Goal: Information Seeking & Learning: Find specific fact

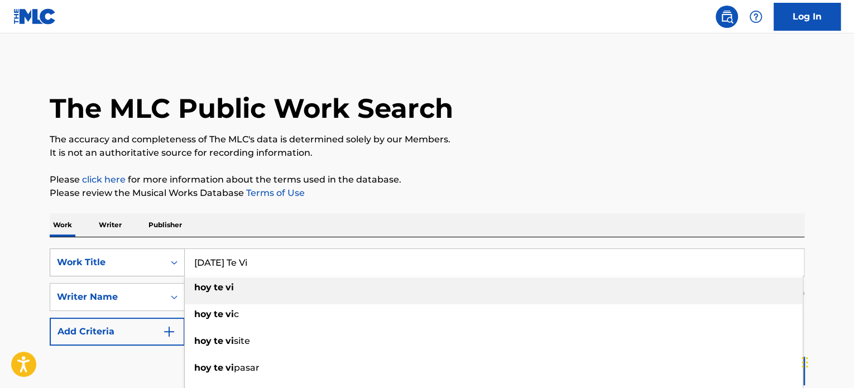
drag, startPoint x: 315, startPoint y: 264, endPoint x: 184, endPoint y: 252, distance: 131.7
click at [176, 250] on div "SearchWithCriteriaff86ae1f-c33f-4f0b-8637-c3c9f3321141 Work Title [DATE] Te Vi …" at bounding box center [427, 262] width 754 height 28
paste input "Me faltó"
type input "Me faltó"
click at [459, 189] on p "Please review the Musical Works Database Terms of Use" at bounding box center [427, 192] width 754 height 13
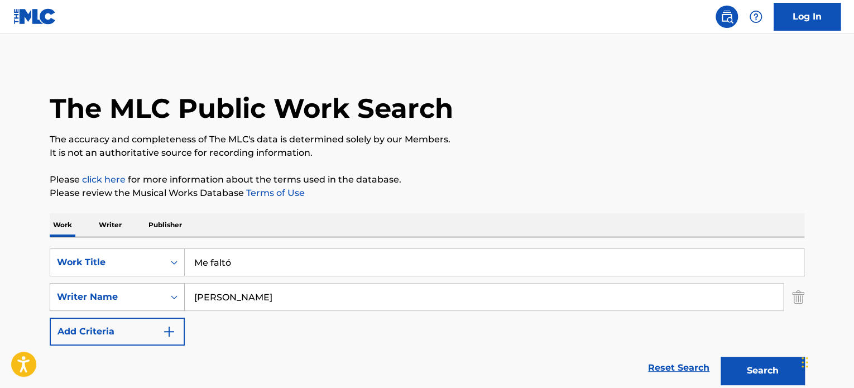
drag, startPoint x: 282, startPoint y: 302, endPoint x: 98, endPoint y: 294, distance: 183.8
click at [99, 296] on div "SearchWithCriteria8a01ba27-b16e-4fea-83fc-af20cdb68c1c Writer Name [PERSON_NAME]" at bounding box center [427, 297] width 754 height 28
type input "[DEMOGRAPHIC_DATA][PERSON_NAME]"
click at [720, 357] on button "Search" at bounding box center [762, 371] width 84 height 28
drag, startPoint x: 287, startPoint y: 302, endPoint x: 148, endPoint y: 295, distance: 138.6
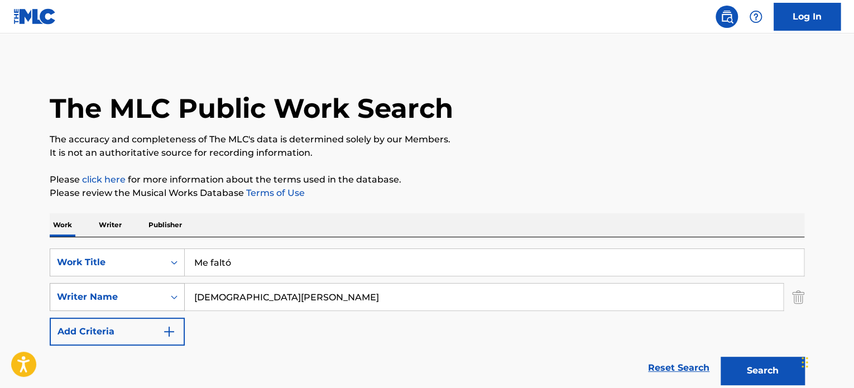
click at [148, 295] on div "SearchWithCriteria8a01ba27-b16e-4fea-83fc-af20cdb68c1c Writer Name [PERSON_NAME]" at bounding box center [427, 297] width 754 height 28
type input "[PERSON_NAME]"
click at [720, 357] on button "Search" at bounding box center [762, 371] width 84 height 28
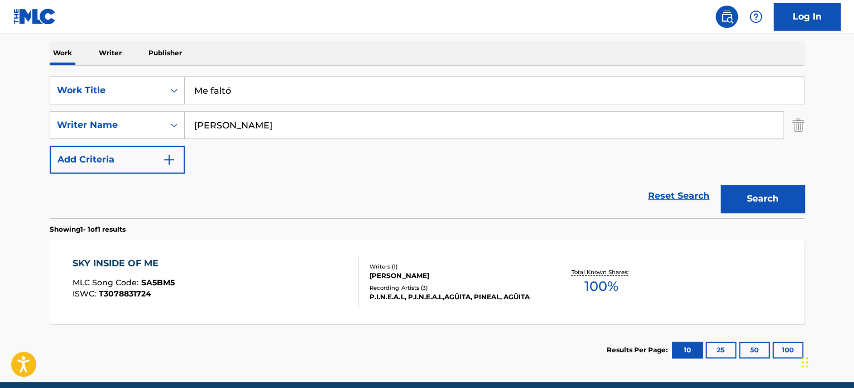
scroll to position [219, 0]
